Goal: Task Accomplishment & Management: Manage account settings

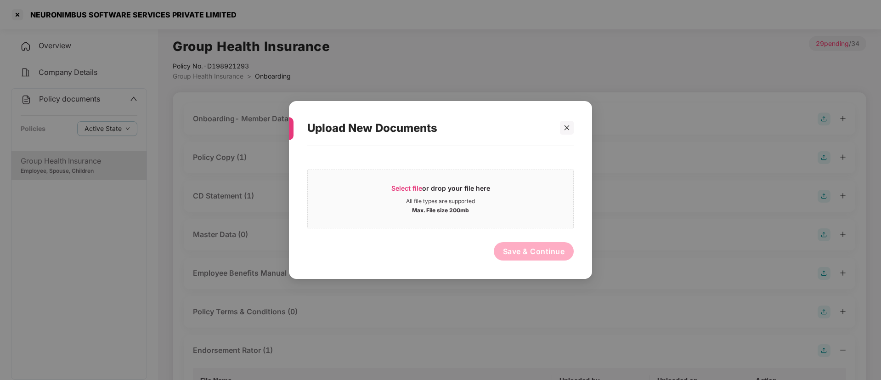
scroll to position [451, 0]
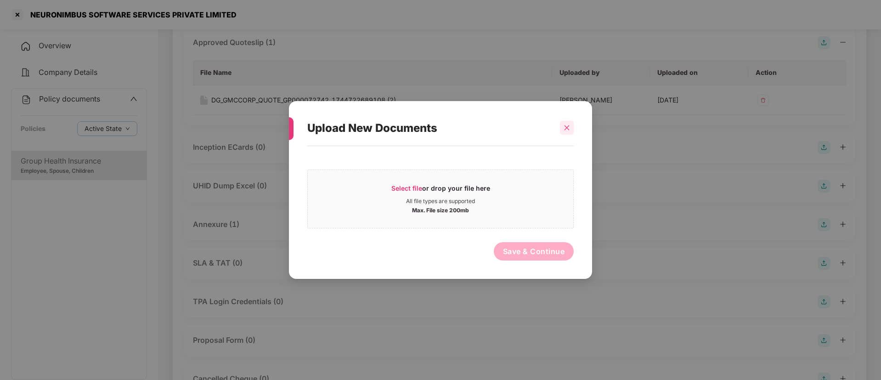
click at [566, 127] on icon "close" at bounding box center [567, 127] width 5 height 5
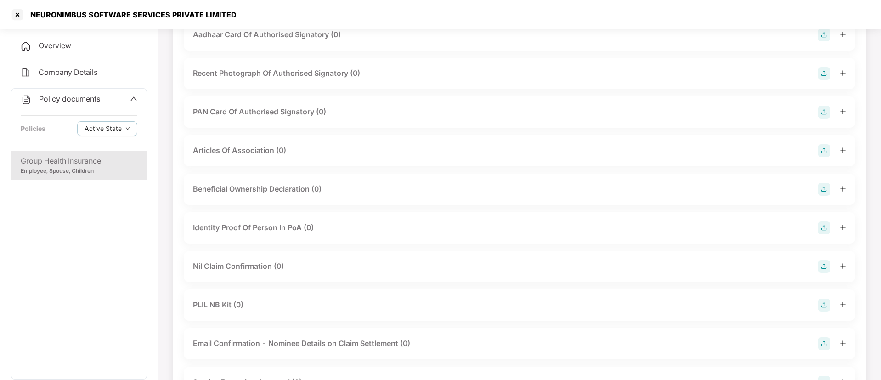
scroll to position [1190, 0]
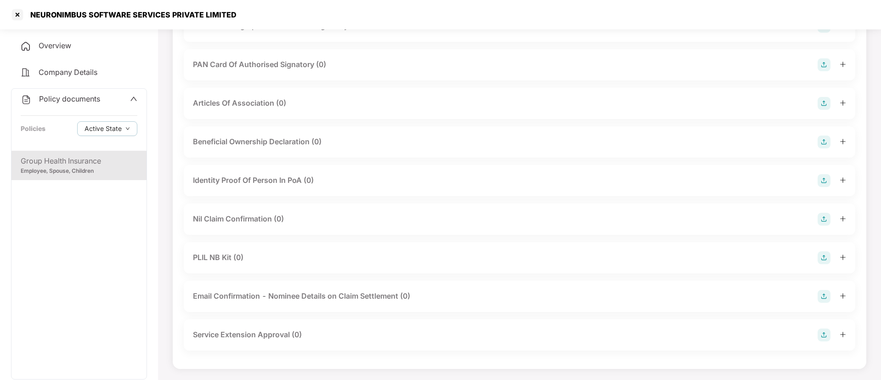
click at [50, 166] on div "Group Health Insurance" at bounding box center [79, 160] width 117 height 11
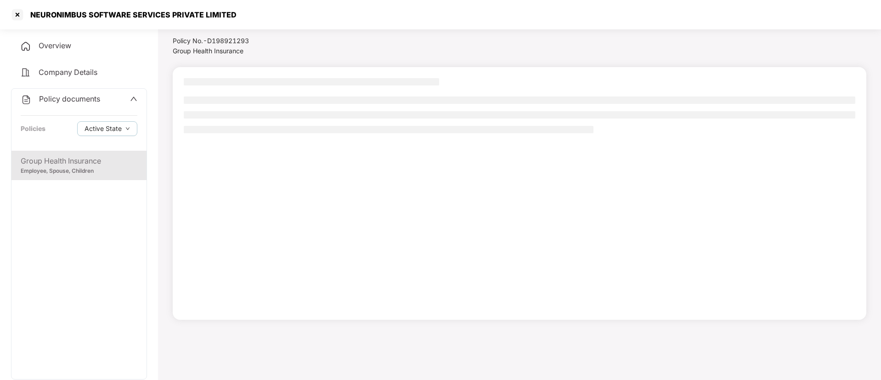
scroll to position [25, 0]
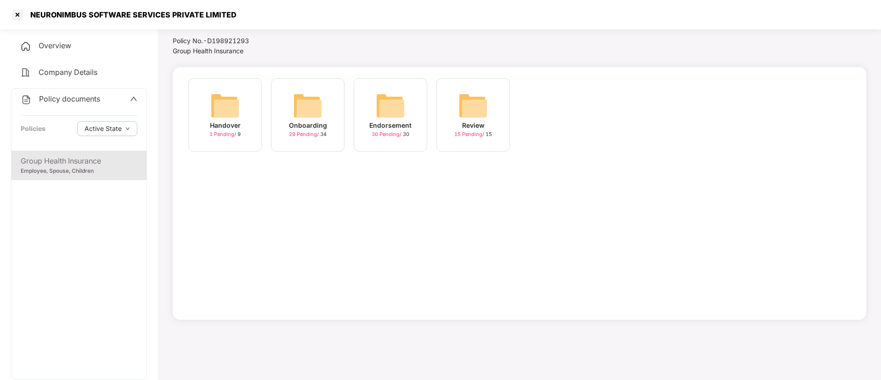
click at [393, 110] on img at bounding box center [390, 105] width 29 height 29
click at [557, 102] on img at bounding box center [555, 105] width 29 height 29
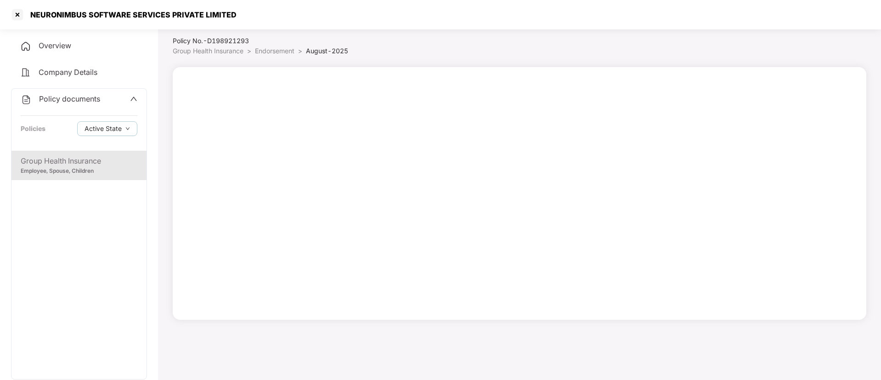
click at [50, 170] on div "Employee, Spouse, Children" at bounding box center [79, 171] width 117 height 9
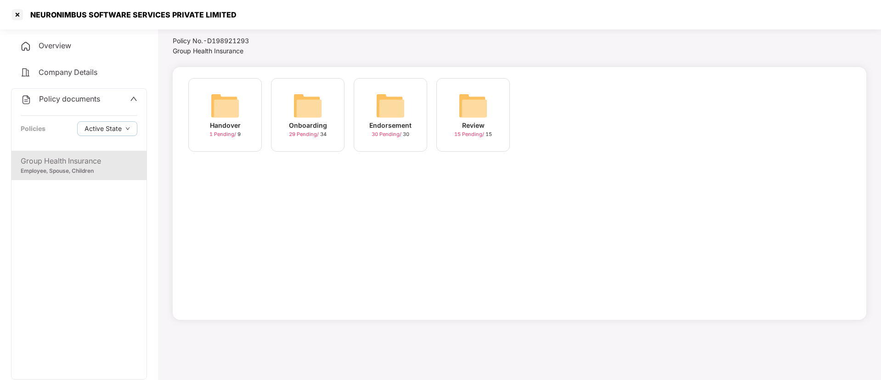
click at [388, 109] on img at bounding box center [390, 105] width 29 height 29
click at [562, 116] on img at bounding box center [555, 105] width 29 height 29
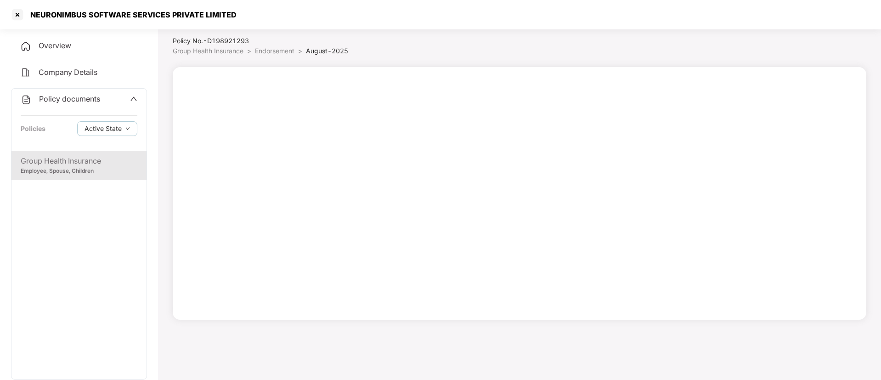
click at [274, 47] on span "Endorsement" at bounding box center [275, 51] width 40 height 8
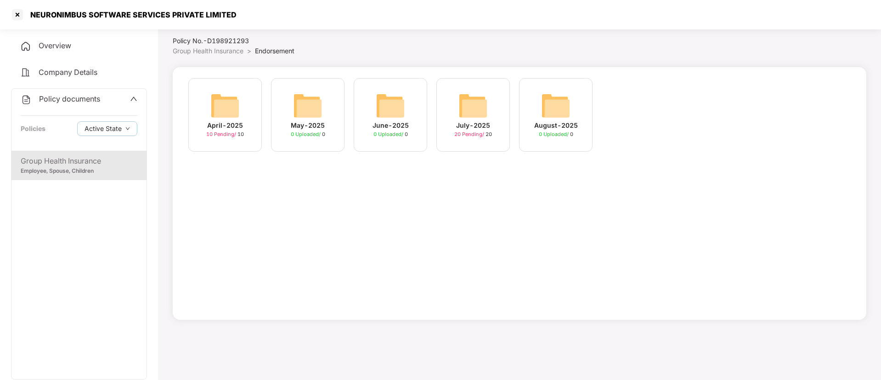
click at [475, 104] on img at bounding box center [473, 105] width 29 height 29
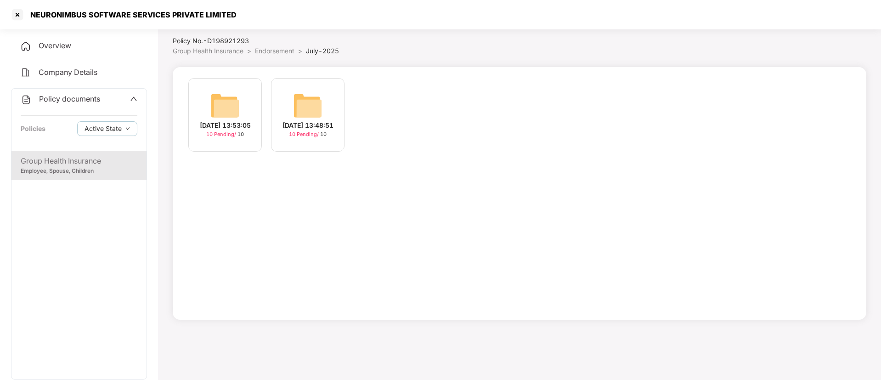
click at [104, 164] on div "Group Health Insurance" at bounding box center [79, 160] width 117 height 11
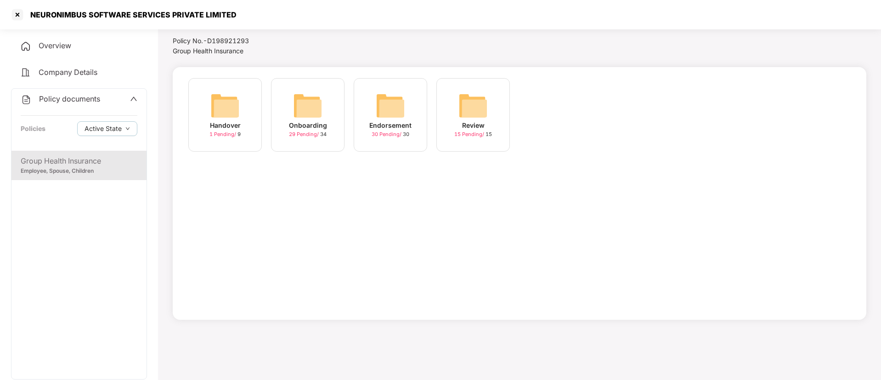
click at [481, 96] on img at bounding box center [473, 105] width 29 height 29
click at [559, 113] on img at bounding box center [555, 105] width 29 height 29
click at [51, 167] on div "Employee, Spouse, Children" at bounding box center [79, 171] width 117 height 9
click at [44, 127] on div "Policies" at bounding box center [33, 129] width 25 height 10
click at [370, 100] on div "Endorsement 100 Pending / 110" at bounding box center [391, 115] width 74 height 74
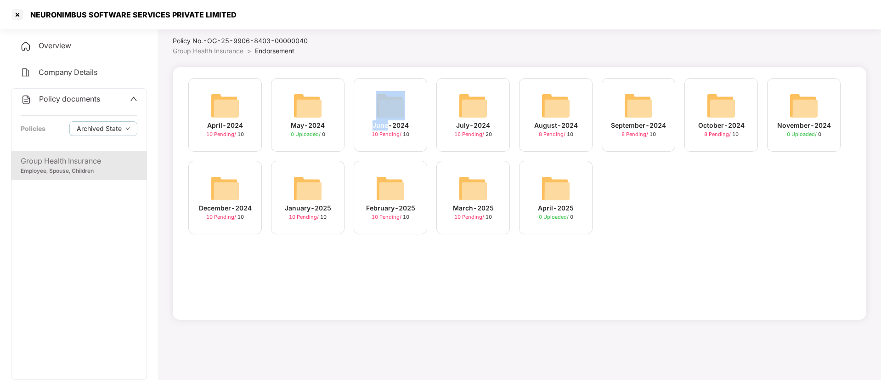
click at [370, 100] on div "June-2024 10 Pending / 10" at bounding box center [391, 115] width 74 height 74
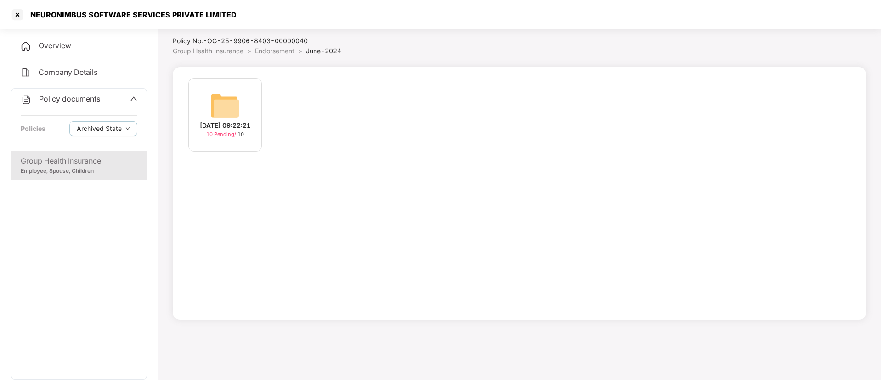
click at [30, 170] on div "Employee, Spouse, Children" at bounding box center [79, 171] width 117 height 9
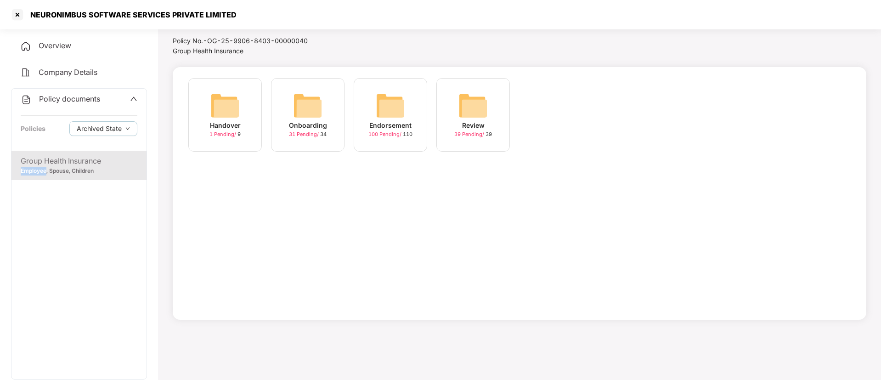
click at [390, 109] on img at bounding box center [390, 105] width 29 height 29
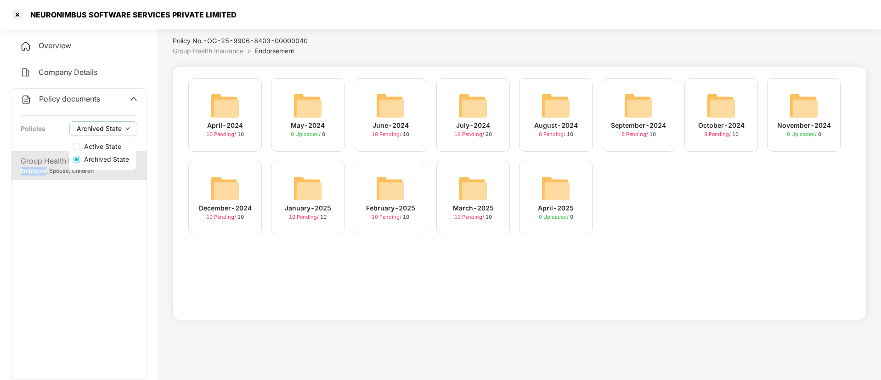
click at [96, 130] on span "Archived State" at bounding box center [99, 129] width 45 height 10
click at [96, 145] on span "Active State" at bounding box center [102, 147] width 45 height 10
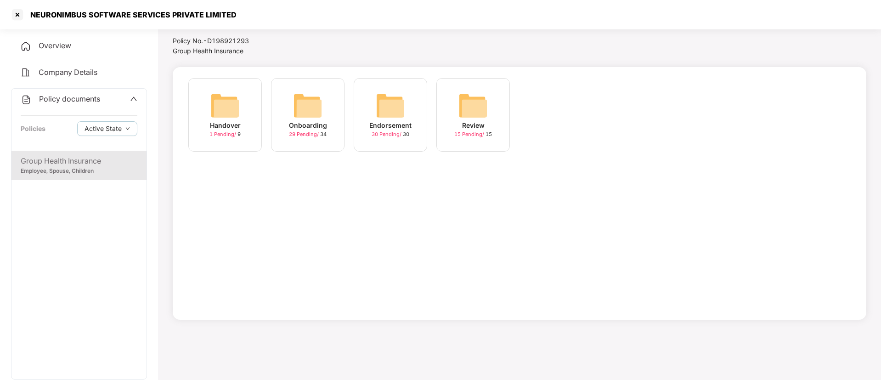
click at [52, 170] on div "Employee, Spouse, Children" at bounding box center [79, 171] width 117 height 9
click at [392, 111] on img at bounding box center [390, 105] width 29 height 29
click at [562, 117] on img at bounding box center [555, 105] width 29 height 29
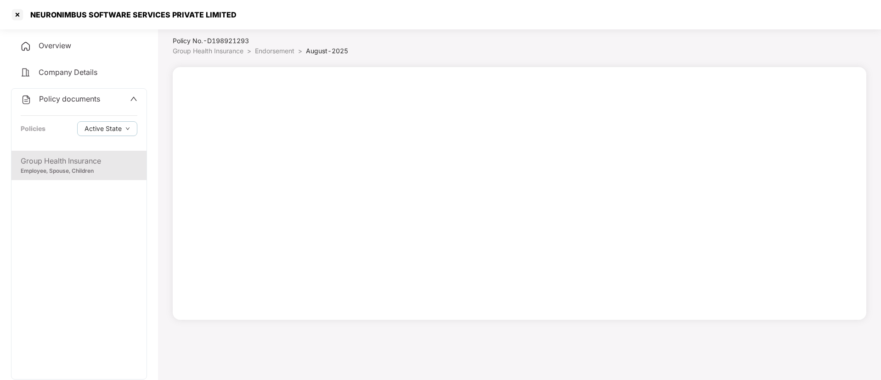
click at [83, 165] on div "Group Health Insurance" at bounding box center [79, 160] width 117 height 11
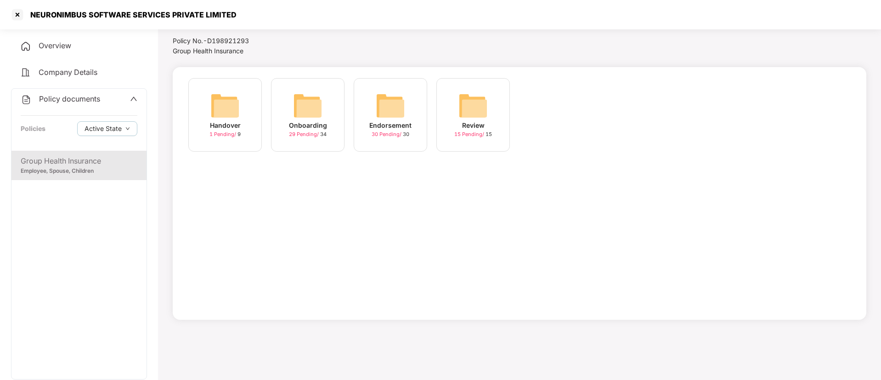
click at [390, 107] on img at bounding box center [390, 105] width 29 height 29
click at [476, 100] on img at bounding box center [473, 105] width 29 height 29
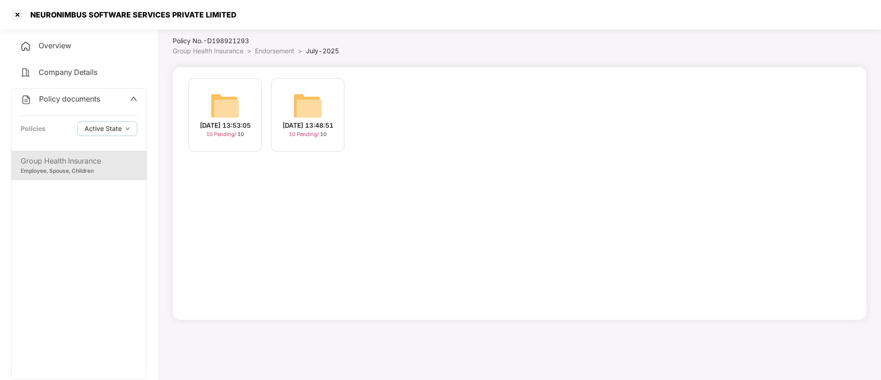
click at [304, 97] on img at bounding box center [307, 105] width 29 height 29
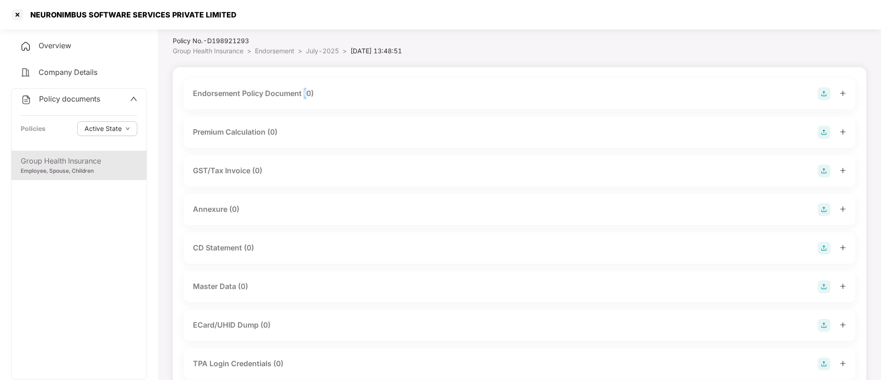
click at [304, 97] on div "Endorsement Policy Document (0)" at bounding box center [253, 93] width 121 height 11
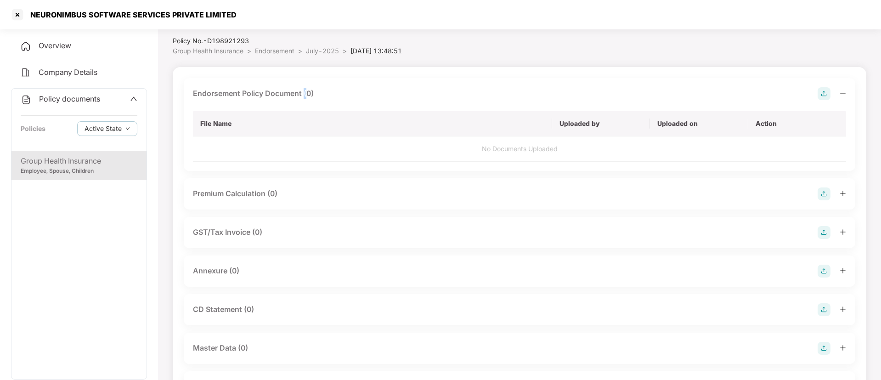
click at [828, 92] on img at bounding box center [824, 93] width 13 height 13
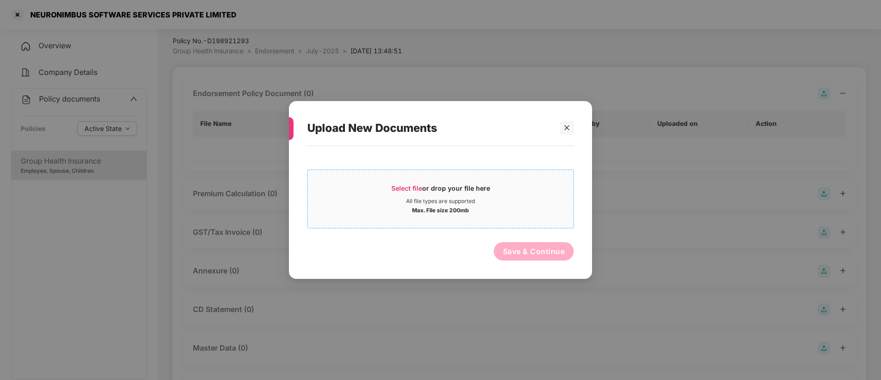
click at [405, 186] on span "Select file" at bounding box center [407, 188] width 31 height 8
click at [567, 128] on icon "close" at bounding box center [567, 128] width 6 height 6
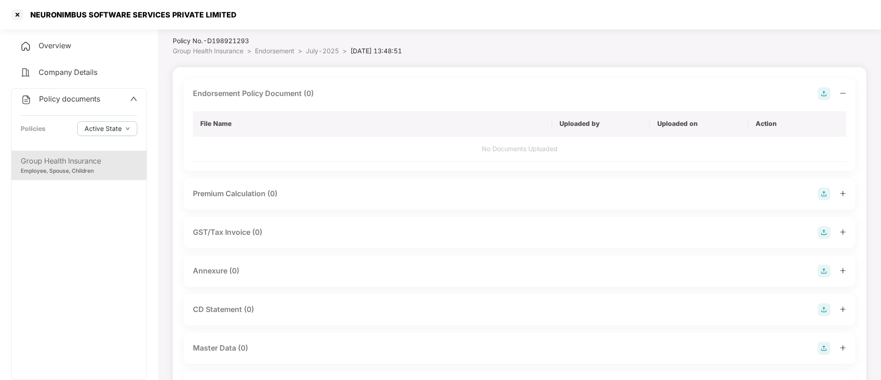
click at [820, 93] on img at bounding box center [824, 93] width 13 height 13
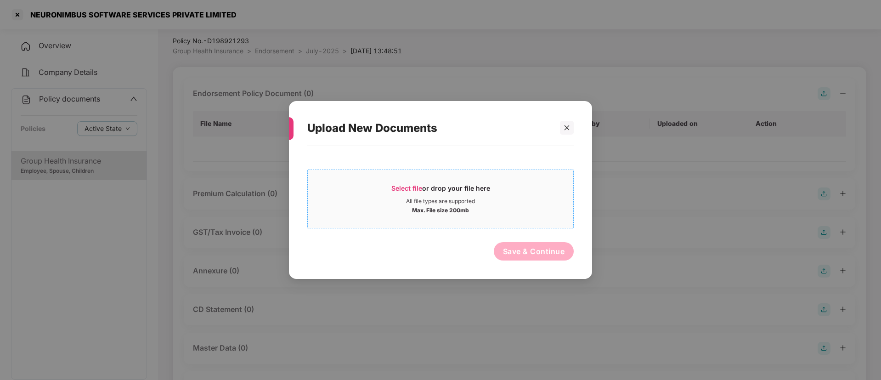
click at [402, 188] on span "Select file" at bounding box center [407, 188] width 31 height 8
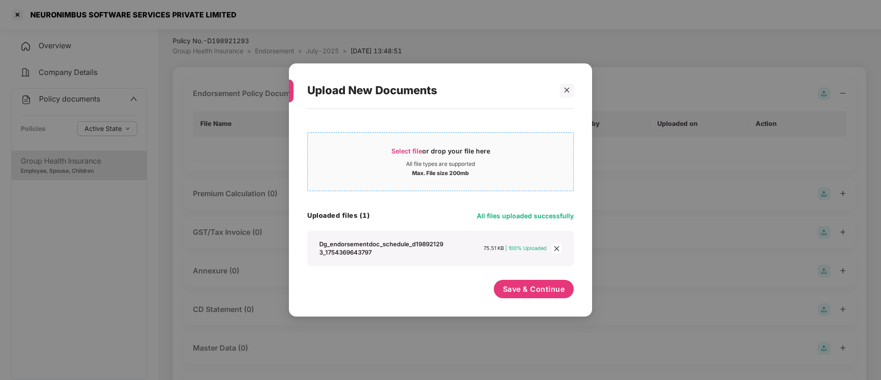
click at [408, 145] on span "Select file or drop your file here All file types are supported Max. File size …" at bounding box center [441, 162] width 266 height 44
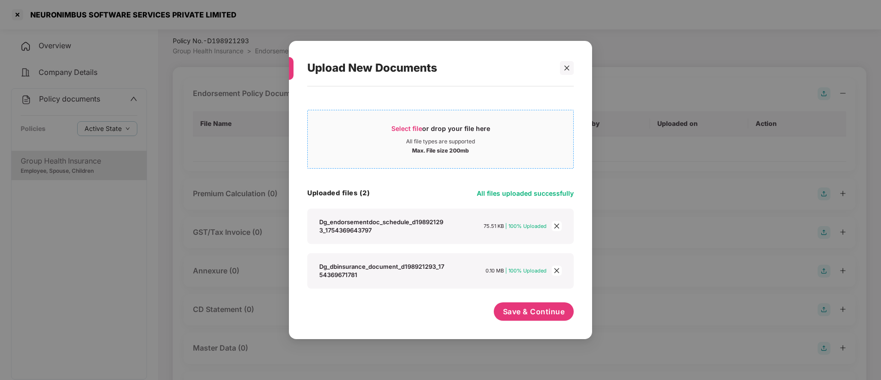
click at [398, 121] on span "Select file or drop your file here All file types are supported Max. File size …" at bounding box center [441, 139] width 266 height 44
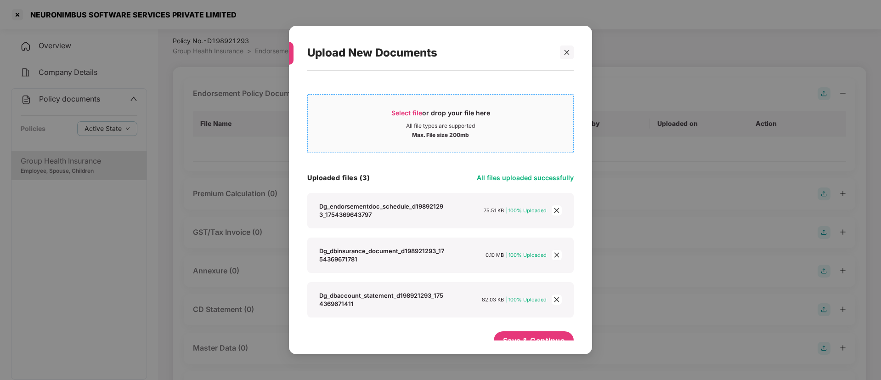
click at [400, 115] on span "Select file" at bounding box center [407, 113] width 31 height 8
click at [582, 285] on div "Select file or drop your file here All file types are supported Max. File size …" at bounding box center [440, 208] width 303 height 274
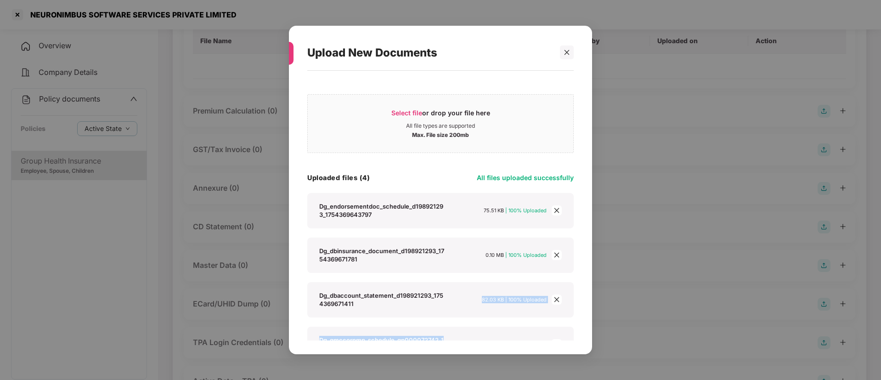
scroll to position [58, 0]
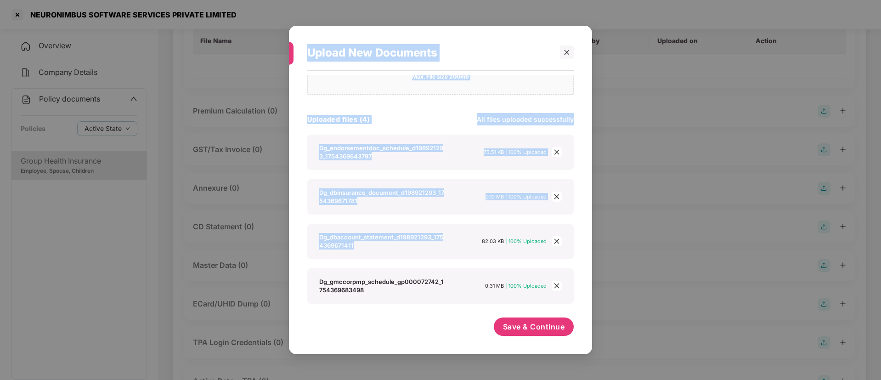
drag, startPoint x: 457, startPoint y: 300, endPoint x: 456, endPoint y: 412, distance: 112.1
click at [456, 272] on html "NEURONIMBUS SOFTWARE SERVICES PRIVATE LIMITED Overview Company Details Policy d…" at bounding box center [440, 82] width 881 height 380
click at [540, 322] on span "Save & Continue" at bounding box center [534, 327] width 62 height 10
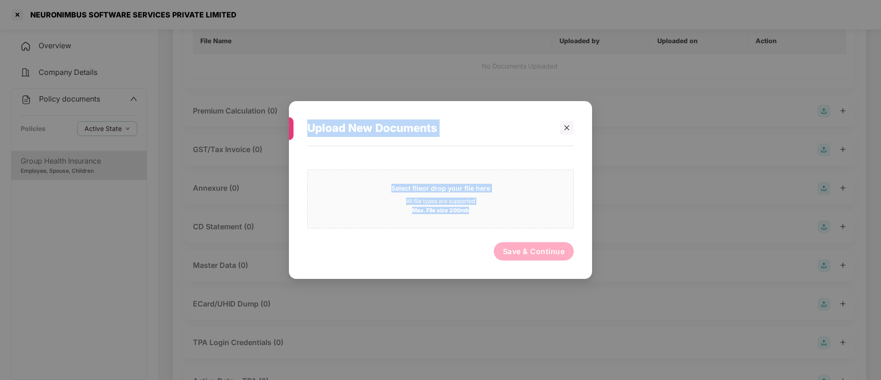
scroll to position [0, 0]
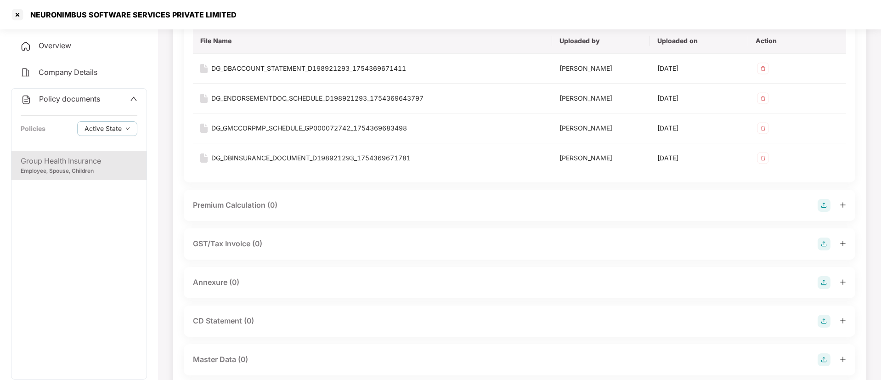
click at [825, 206] on img at bounding box center [824, 205] width 13 height 13
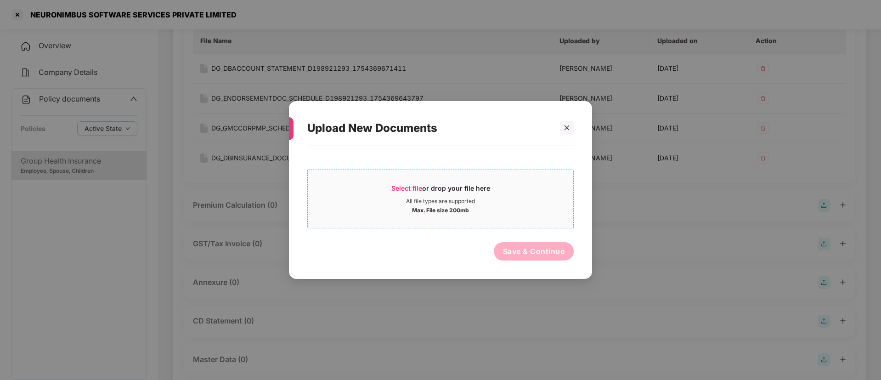
click at [395, 189] on span "Select file" at bounding box center [407, 188] width 31 height 8
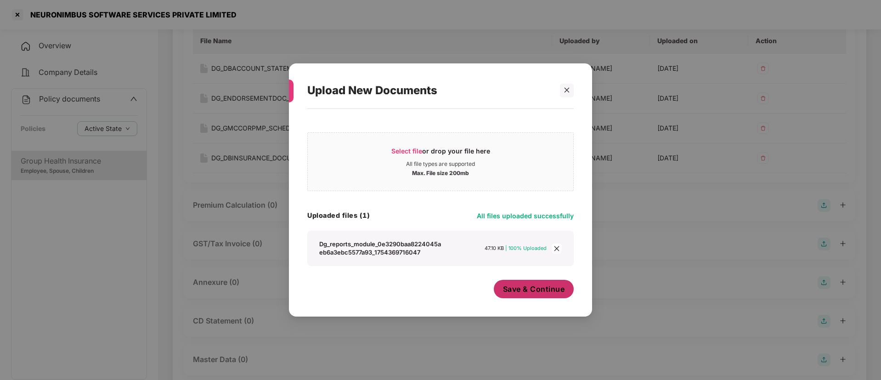
click at [547, 293] on span "Save & Continue" at bounding box center [534, 289] width 62 height 10
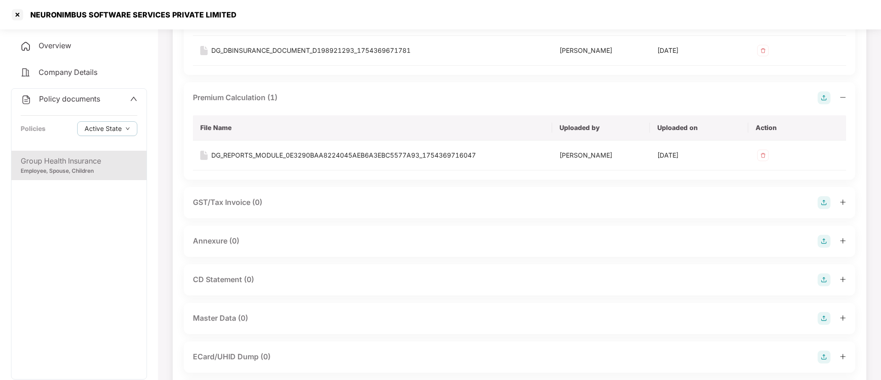
scroll to position [218, 0]
click at [825, 273] on img at bounding box center [824, 277] width 13 height 13
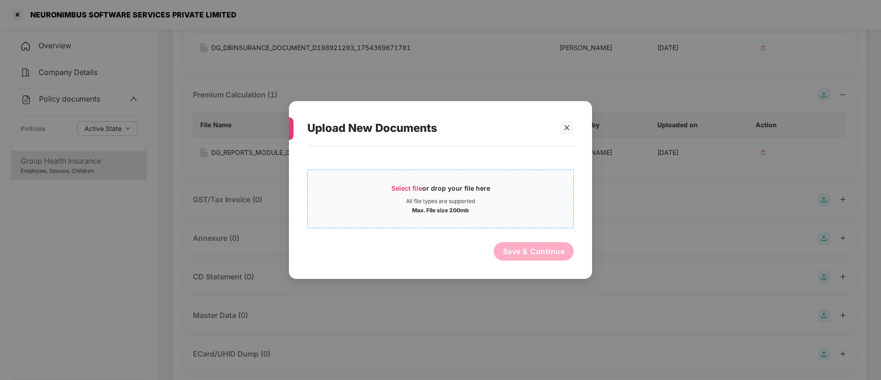
click at [405, 187] on span "Select file" at bounding box center [407, 188] width 31 height 8
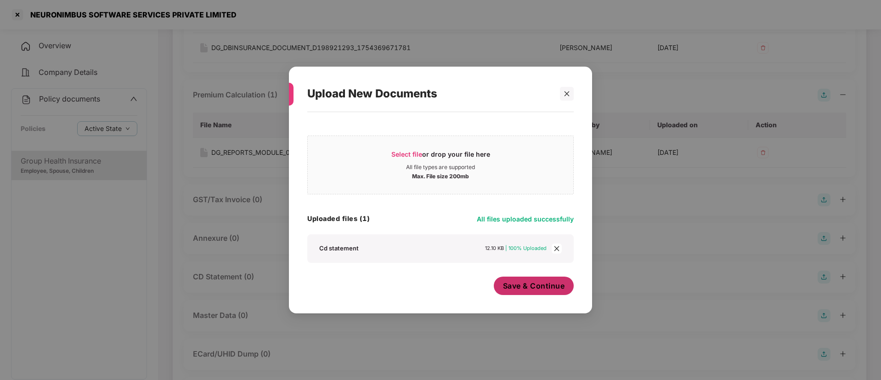
click at [548, 284] on span "Save & Continue" at bounding box center [534, 286] width 62 height 10
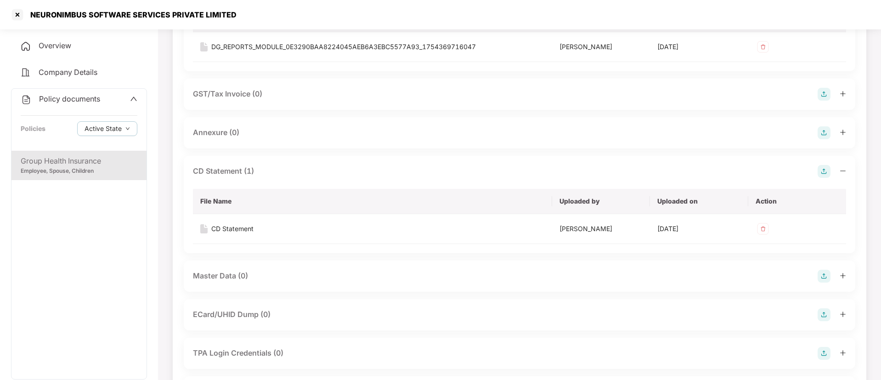
scroll to position [420, 0]
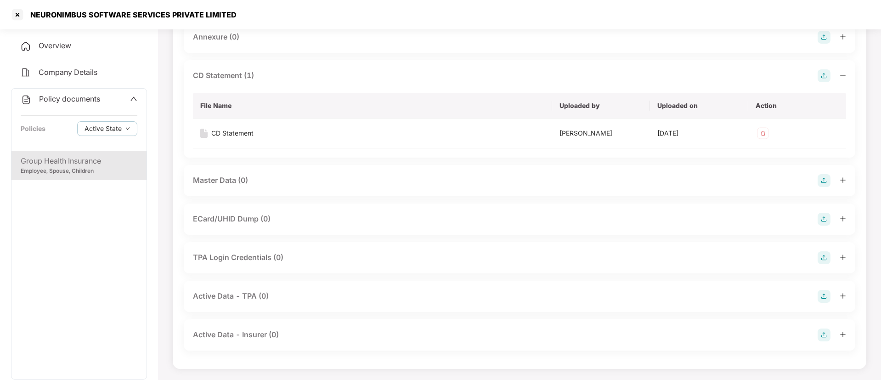
click at [823, 334] on img at bounding box center [824, 335] width 13 height 13
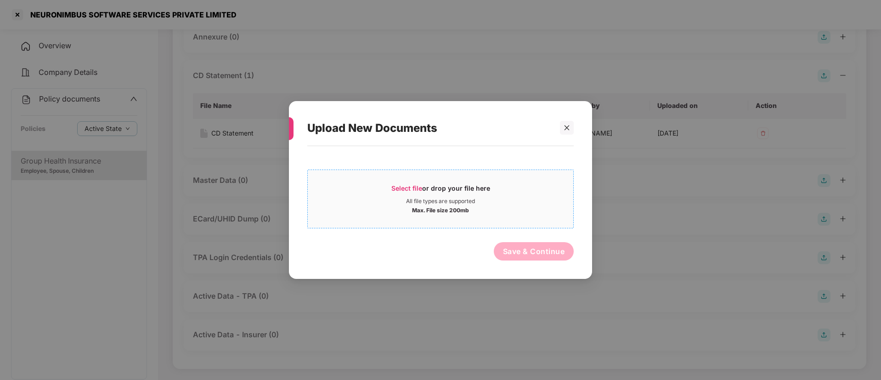
click at [401, 190] on span "Select file" at bounding box center [407, 188] width 31 height 8
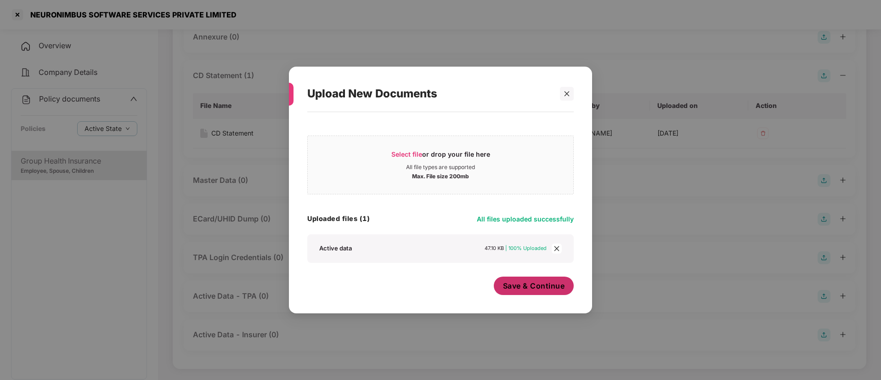
click at [534, 287] on span "Save & Continue" at bounding box center [534, 286] width 62 height 10
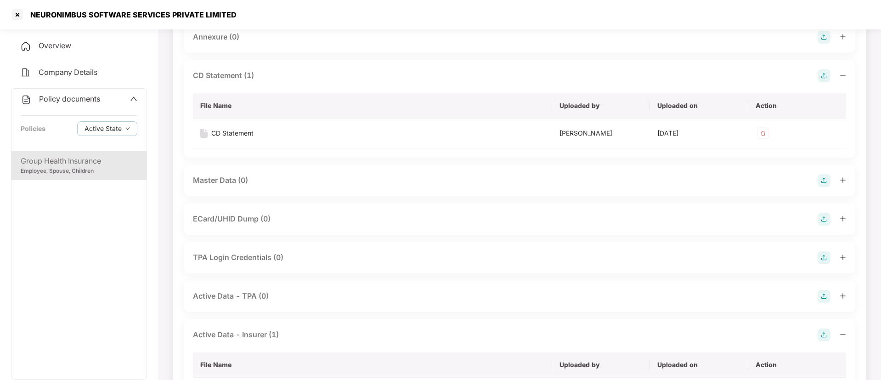
click at [89, 160] on div "Group Health Insurance" at bounding box center [79, 160] width 117 height 11
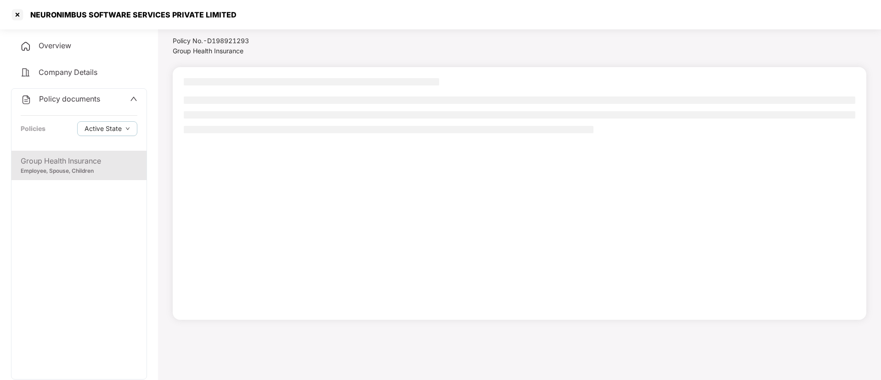
scroll to position [25, 0]
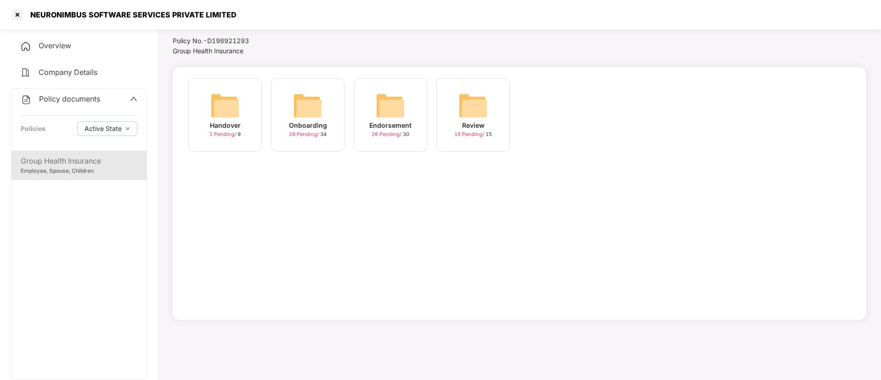
click at [382, 96] on img at bounding box center [390, 105] width 29 height 29
click at [467, 103] on img at bounding box center [473, 105] width 29 height 29
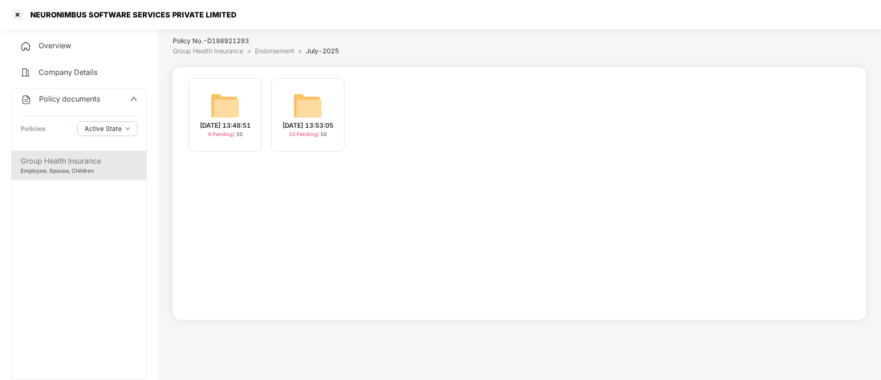
click at [467, 103] on div "[DATE] 13:48:51 6 Pending / 10 [DATE] 13:53:05 10 Pending / 10" at bounding box center [520, 119] width 672 height 83
click at [297, 102] on img at bounding box center [307, 105] width 29 height 29
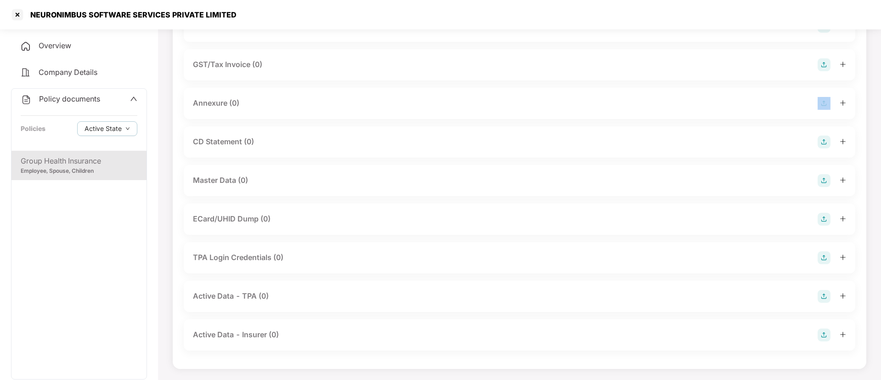
click at [297, 102] on div "Annexure (0)" at bounding box center [519, 103] width 653 height 13
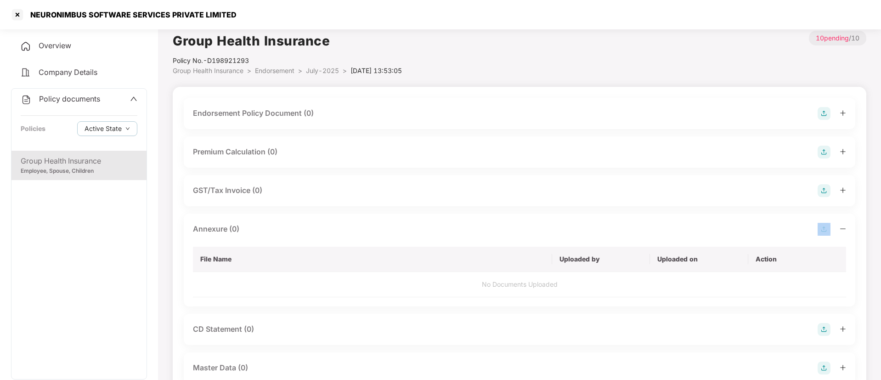
scroll to position [0, 0]
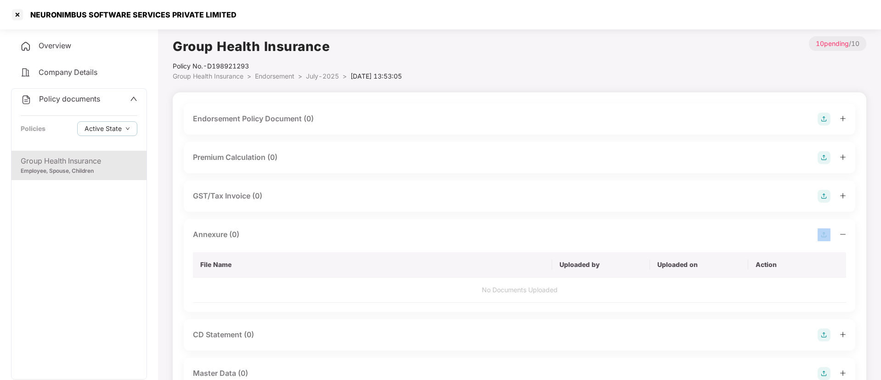
click at [822, 155] on img at bounding box center [824, 157] width 13 height 13
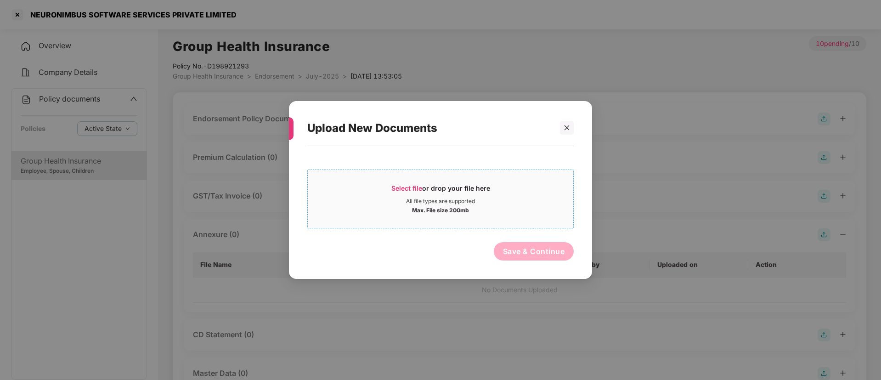
click at [423, 183] on span "Select file or drop your file here All file types are supported Max. File size …" at bounding box center [441, 199] width 266 height 44
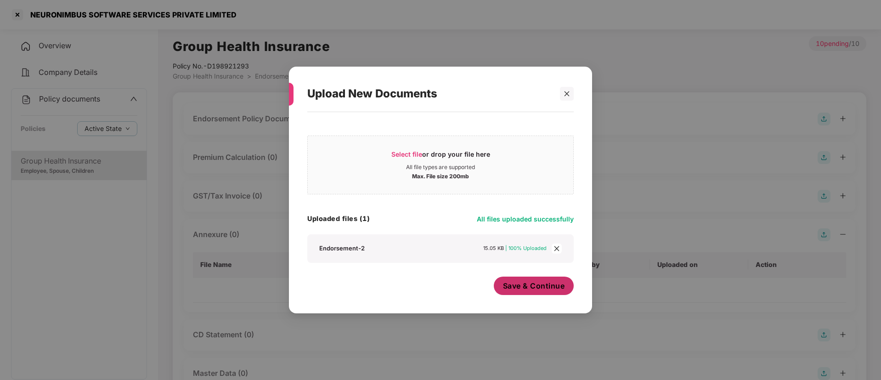
click at [515, 284] on span "Save & Continue" at bounding box center [534, 286] width 62 height 10
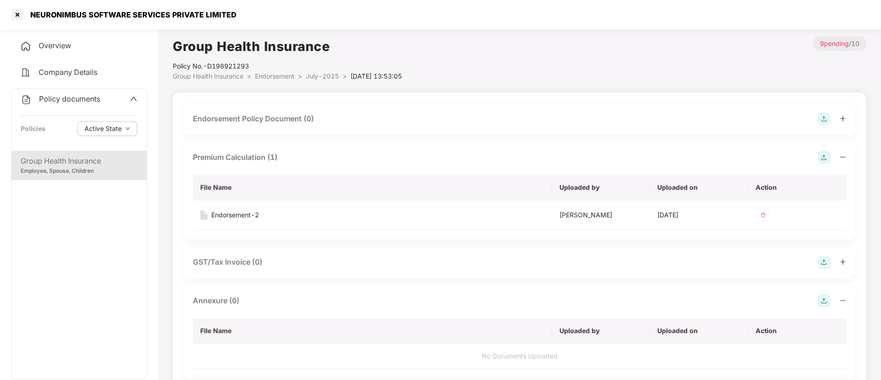
click at [106, 169] on div "Employee, Spouse, Children" at bounding box center [79, 171] width 117 height 9
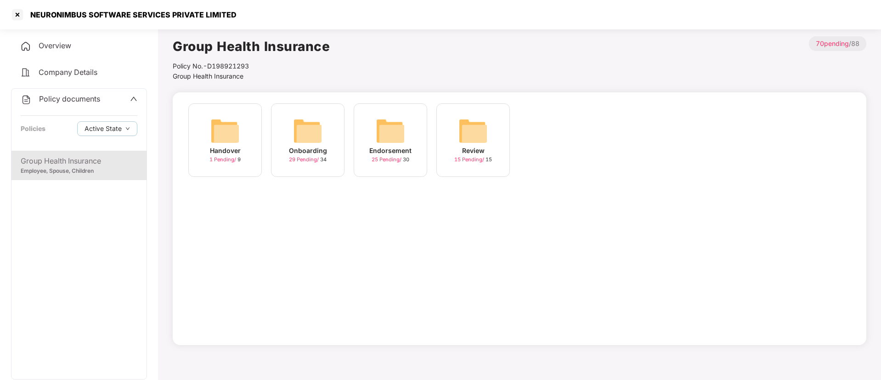
click at [79, 16] on div "NEURONIMBUS SOFTWARE SERVICES PRIVATE LIMITED" at bounding box center [131, 14] width 212 height 9
